Goal: Use online tool/utility: Utilize a website feature to perform a specific function

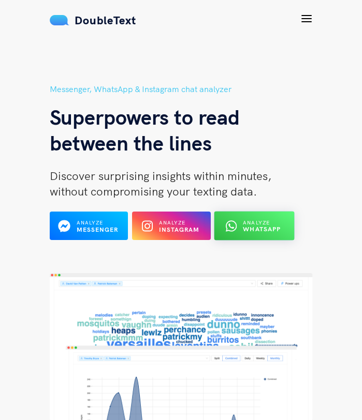
click at [257, 229] on b "WhatsApp" at bounding box center [262, 230] width 38 height 8
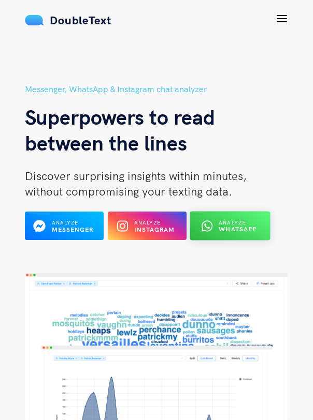
click at [240, 217] on button "Analyze WhatsApp" at bounding box center [229, 226] width 80 height 29
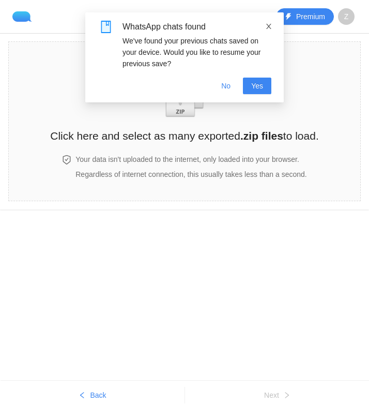
click at [267, 29] on icon "close" at bounding box center [268, 26] width 7 height 7
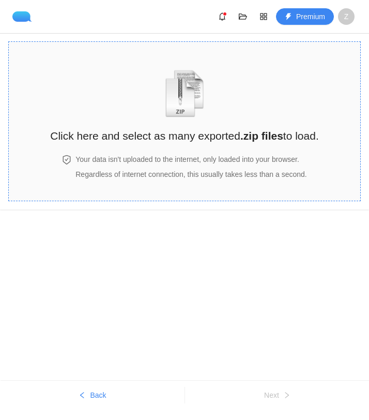
click at [190, 94] on img "zipOrTextIcon" at bounding box center [185, 94] width 48 height 48
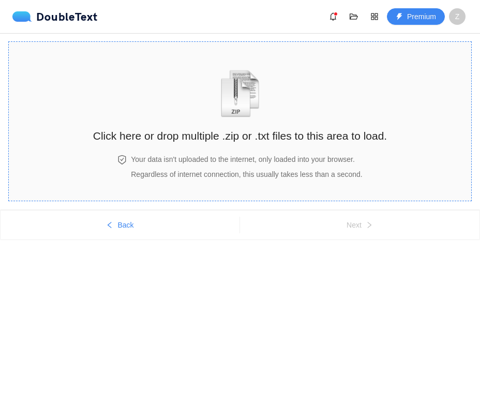
click at [324, 75] on div "Click here or drop multiple .zip or .txt files to this area to load." at bounding box center [240, 98] width 294 height 92
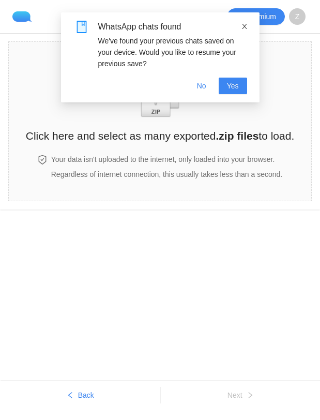
click at [244, 30] on span at bounding box center [244, 26] width 7 height 8
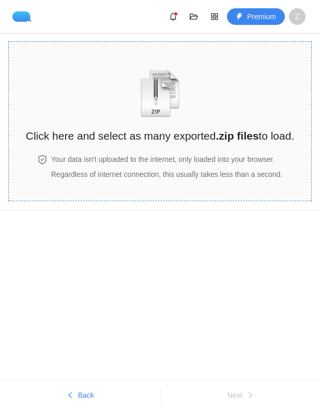
click at [150, 107] on img "zipOrTextIcon" at bounding box center [160, 94] width 48 height 48
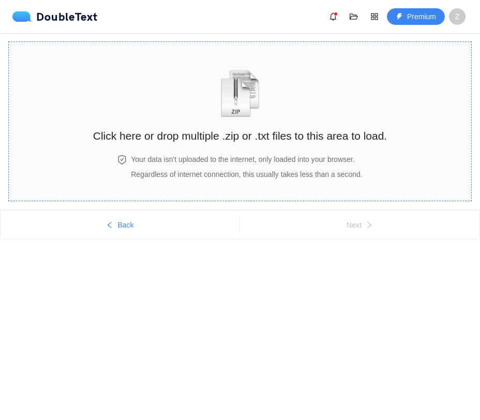
click at [288, 125] on div "Click here or drop multiple .zip or .txt files to this area to load." at bounding box center [240, 98] width 294 height 92
